Goal: Use online tool/utility: Use online tool/utility

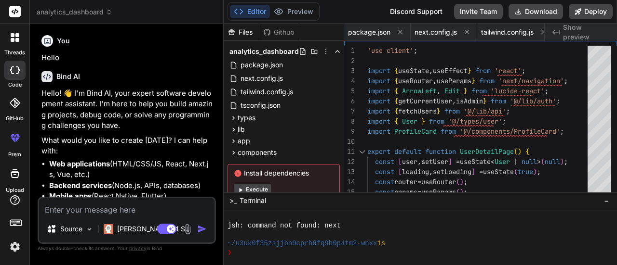
scroll to position [270, 0]
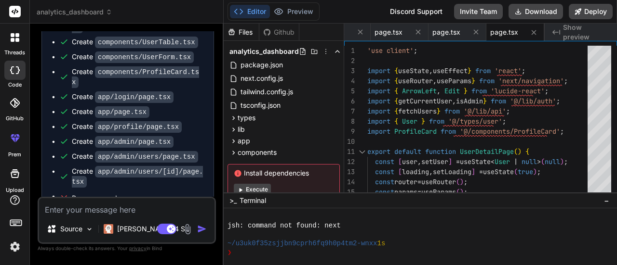
click at [258, 189] on button "Execute" at bounding box center [252, 190] width 37 height 12
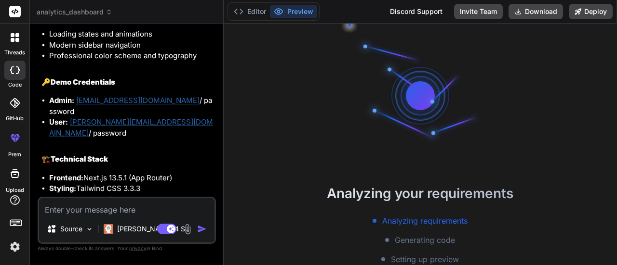
scroll to position [2567, 0]
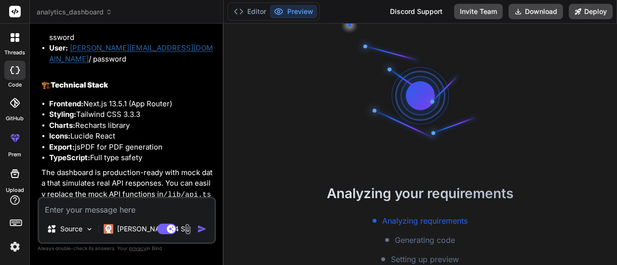
click at [288, 9] on button "Preview" at bounding box center [293, 11] width 47 height 13
type textarea "x"
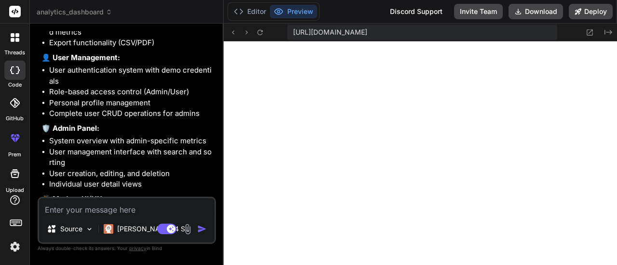
scroll to position [2278, 0]
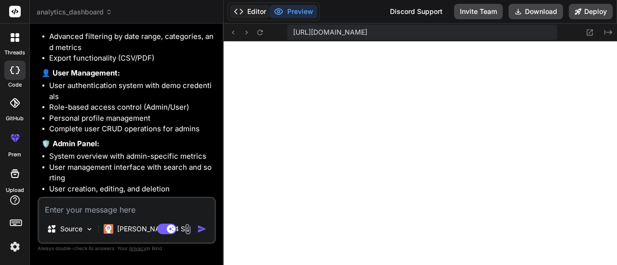
click at [255, 14] on button "Editor" at bounding box center [250, 11] width 40 height 13
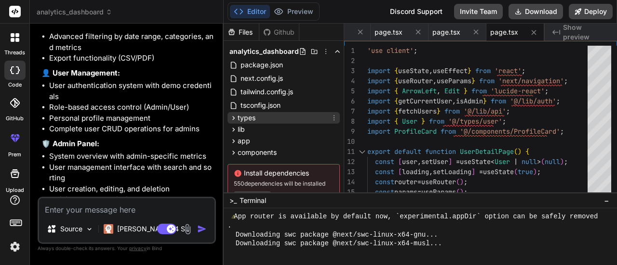
scroll to position [35, 0]
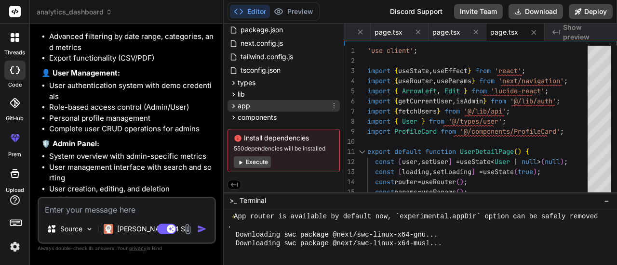
click at [233, 105] on icon at bounding box center [233, 106] width 8 height 8
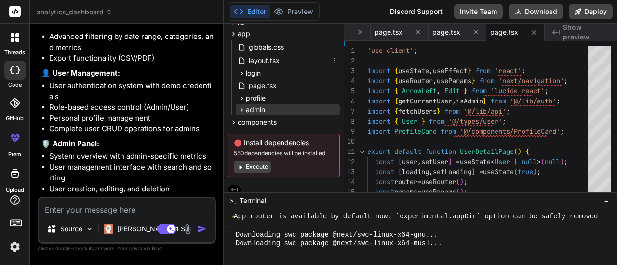
scroll to position [112, 0]
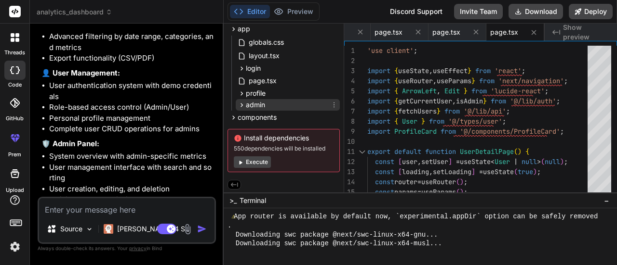
click at [257, 102] on span "admin" at bounding box center [255, 105] width 19 height 10
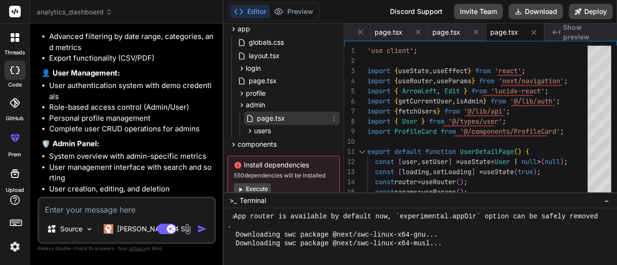
click at [260, 117] on span "page.tsx" at bounding box center [271, 119] width 30 height 12
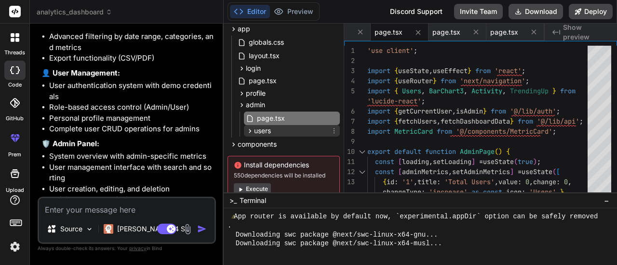
click at [262, 131] on span "users" at bounding box center [262, 131] width 17 height 10
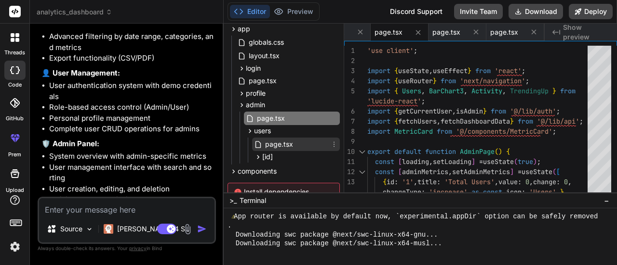
click at [272, 147] on span "page.tsx" at bounding box center [279, 145] width 30 height 12
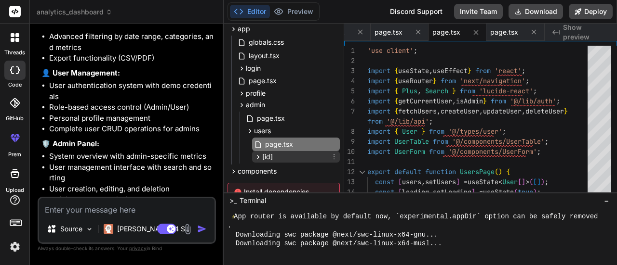
click at [274, 158] on div "[id]" at bounding box center [296, 157] width 88 height 12
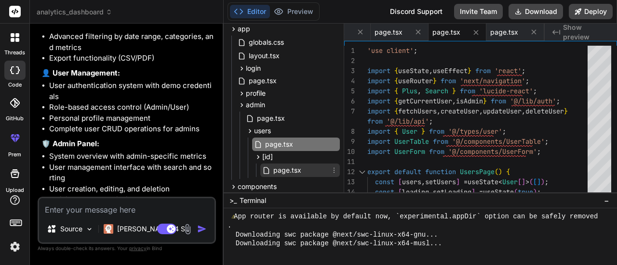
click at [277, 168] on span "page.tsx" at bounding box center [287, 171] width 30 height 12
type textarea "</div> </div> ); }"
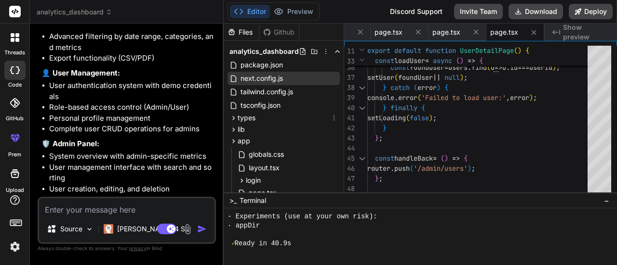
scroll to position [791, 0]
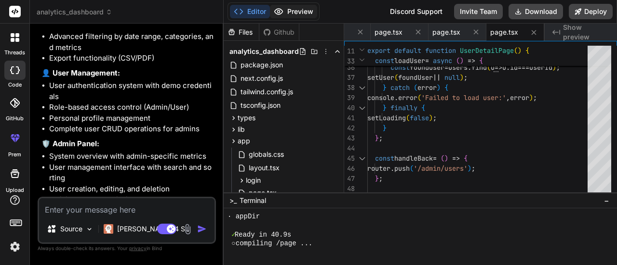
click at [303, 10] on button "Preview" at bounding box center [293, 11] width 47 height 13
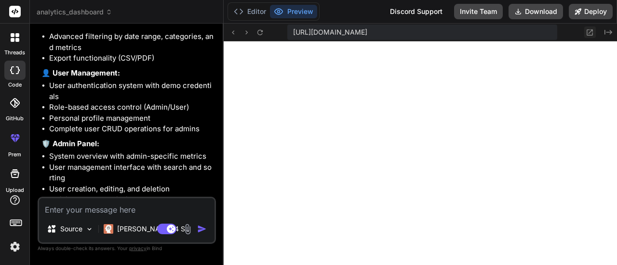
click at [590, 29] on icon at bounding box center [589, 32] width 8 height 8
